Goal: Task Accomplishment & Management: Manage account settings

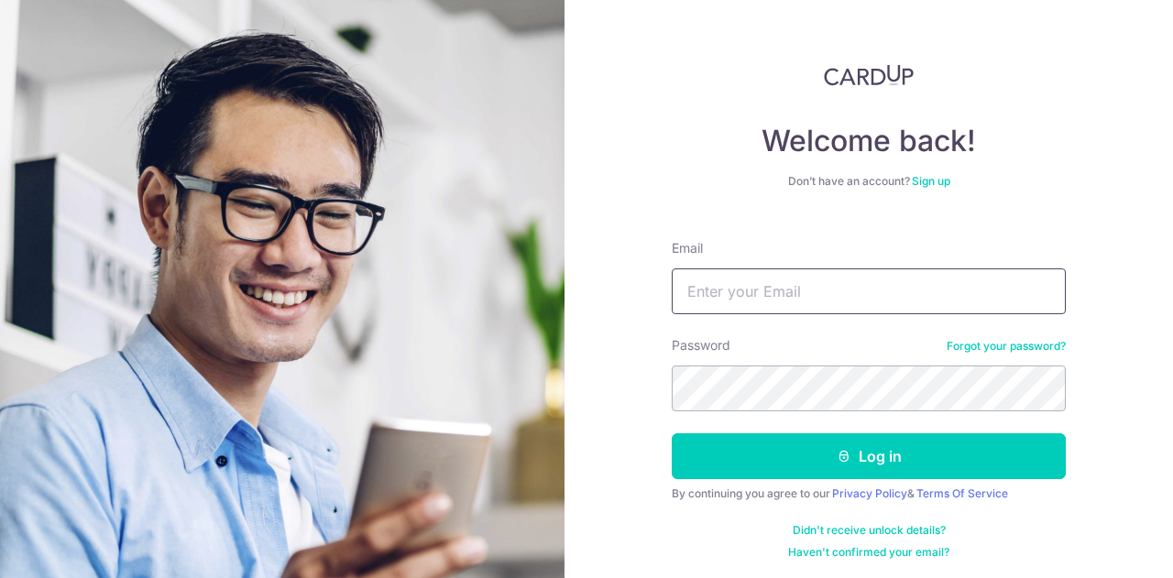
click at [753, 297] on input "Email" at bounding box center [869, 292] width 394 height 46
type input "[EMAIL_ADDRESS][DOMAIN_NAME]"
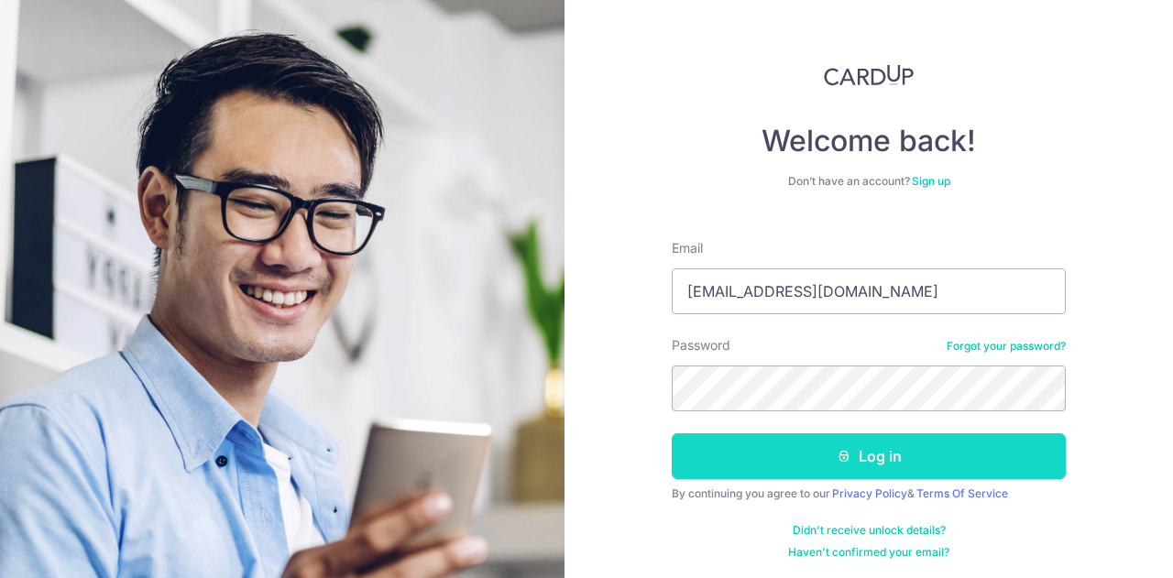
click at [806, 461] on button "Log in" at bounding box center [869, 457] width 394 height 46
